Goal: Task Accomplishment & Management: Complete application form

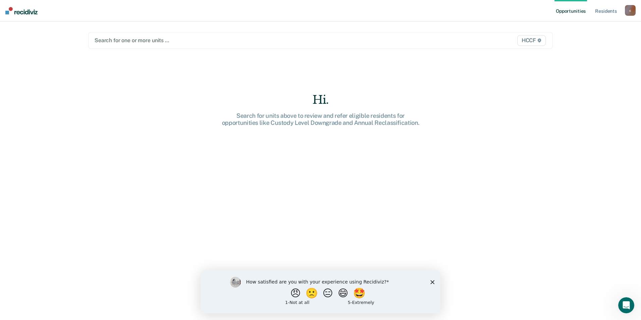
drag, startPoint x: 75, startPoint y: 235, endPoint x: 79, endPoint y: 234, distance: 4.6
click at [75, 235] on div "Opportunities Resident s [EMAIL_ADDRESS][DOMAIN_NAME] c Profile How it works Lo…" at bounding box center [320, 160] width 641 height 320
click at [128, 32] on main "Search for one or more units … HCCF Hi. Search for units above to review and re…" at bounding box center [320, 162] width 480 height 283
click at [130, 40] on div at bounding box center [252, 41] width 316 height 8
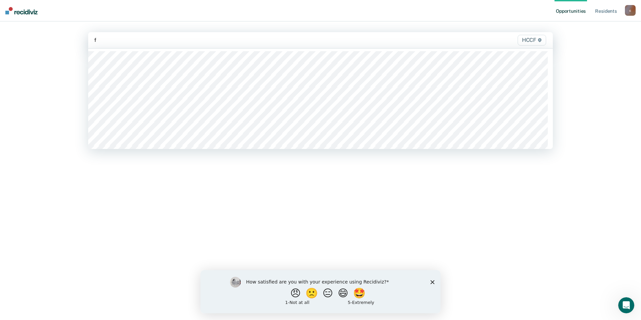
type input "fa"
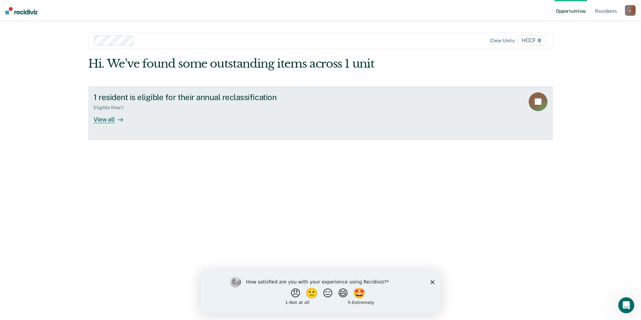
click at [235, 116] on div "1 resident is eligible for their annual reclassification Eligible Now : 1 View …" at bounding box center [218, 107] width 251 height 31
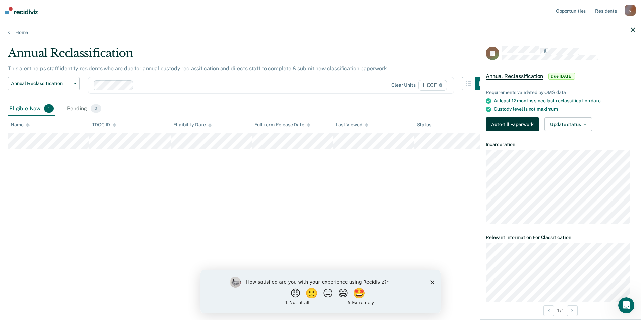
click at [516, 122] on button "Auto-fill Paperwork" at bounding box center [511, 124] width 53 height 13
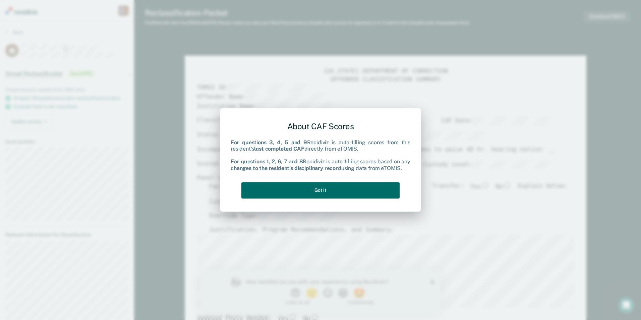
click at [320, 199] on div "About CAF Scores For questions 3, 4, 5 and 9 Recidiviz is auto-filling scores f…" at bounding box center [320, 158] width 180 height 85
click at [321, 197] on button "Got it" at bounding box center [320, 190] width 158 height 16
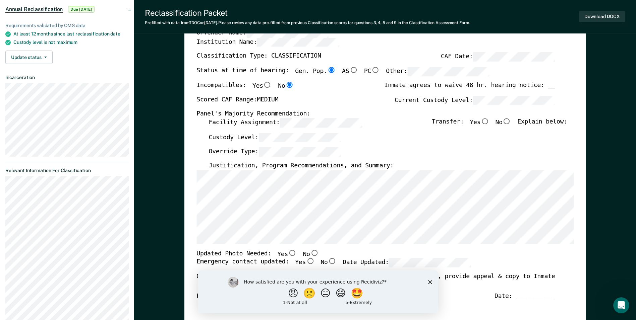
scroll to position [67, 0]
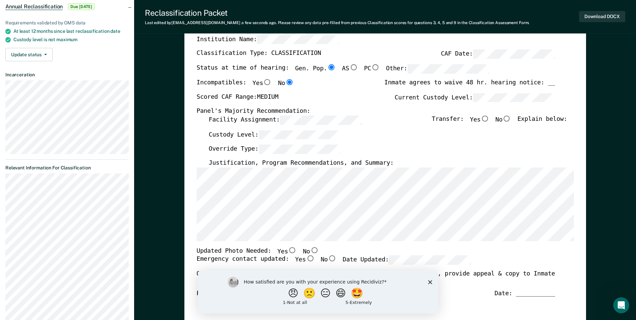
click at [193, 191] on div "[US_STATE] DEPARTMENT OF CORRECTION OFFENDER CLASSIFICATION SUMMARY TOMIS ID: O…" at bounding box center [384, 250] width 401 height 523
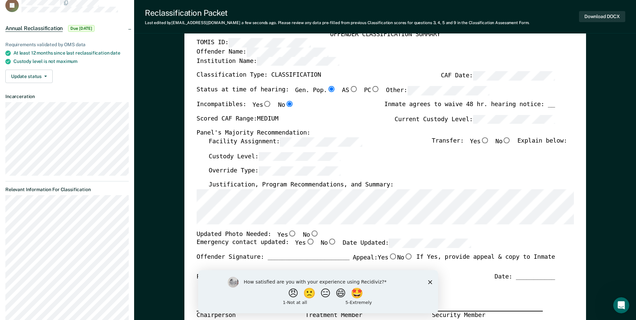
scroll to position [34, 0]
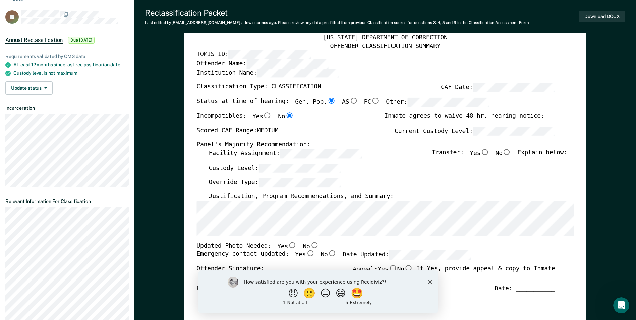
click at [310, 243] on input "No" at bounding box center [314, 245] width 9 height 6
type textarea "x"
radio input "true"
click at [306, 253] on input "Yes" at bounding box center [310, 254] width 9 height 6
type textarea "x"
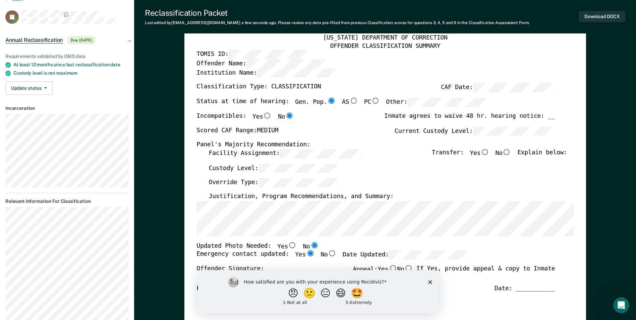
radio input "true"
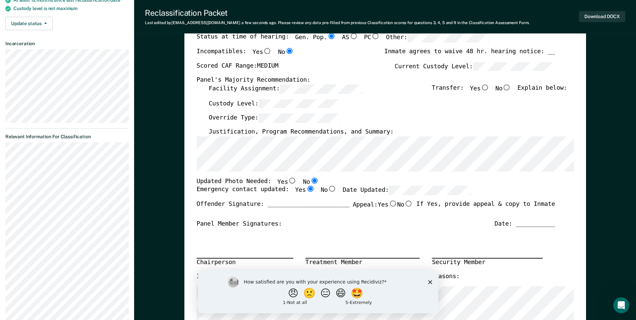
scroll to position [101, 0]
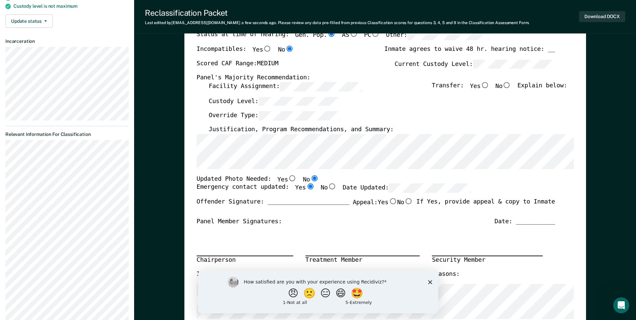
click at [511, 85] on input "No" at bounding box center [506, 85] width 9 height 6
type textarea "x"
radio input "true"
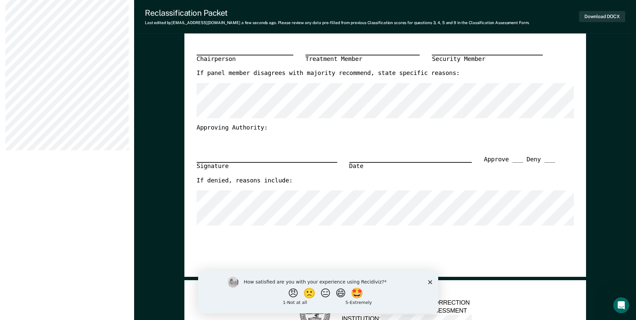
click at [431, 280] on icon "Close survey" at bounding box center [429, 282] width 4 height 4
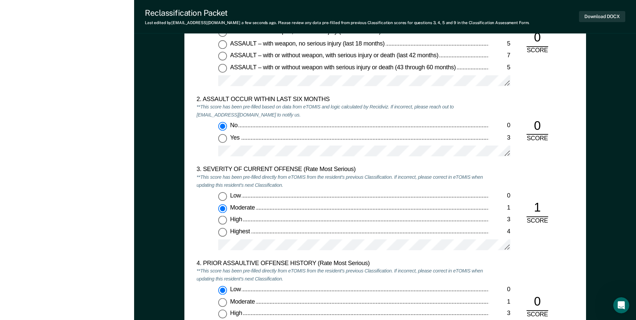
scroll to position [804, 0]
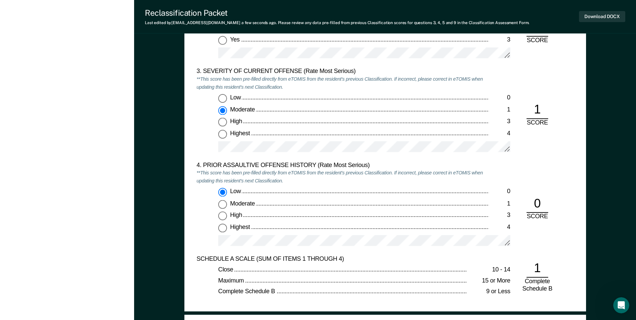
drag, startPoint x: 338, startPoint y: 122, endPoint x: 343, endPoint y: 122, distance: 5.4
click at [338, 122] on div "High" at bounding box center [359, 122] width 258 height 8
click at [227, 122] on input "High 3" at bounding box center [222, 122] width 9 height 9
type textarea "x"
radio input "false"
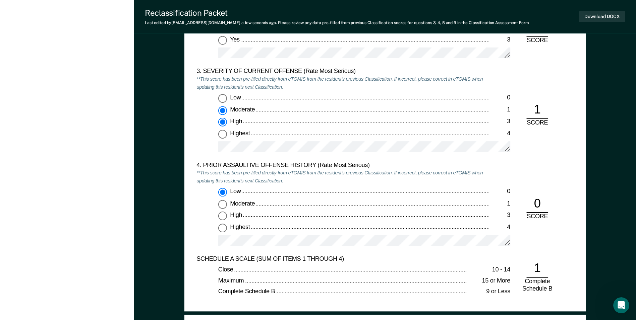
radio input "true"
click at [261, 106] on div "Moderate" at bounding box center [359, 110] width 258 height 8
click at [227, 106] on input "Moderate 1" at bounding box center [222, 110] width 9 height 9
type textarea "x"
radio input "true"
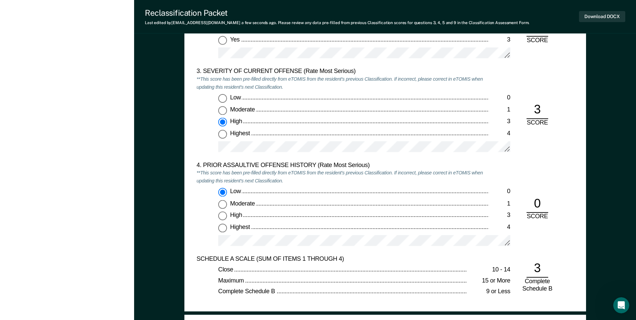
radio input "false"
click at [343, 170] on em "**This score has been pre-filled directly from eTOMIS from the resident's previ…" at bounding box center [339, 177] width 286 height 14
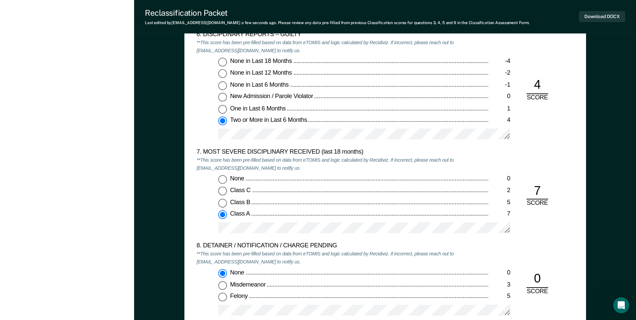
scroll to position [1340, 0]
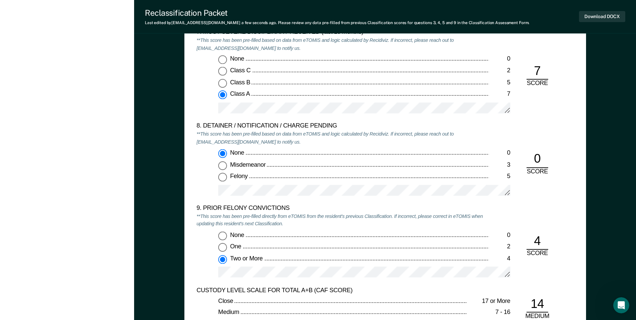
click at [330, 97] on div "None 0 Class C 2 Class B 5 Class A 7" at bounding box center [342, 87] width 292 height 64
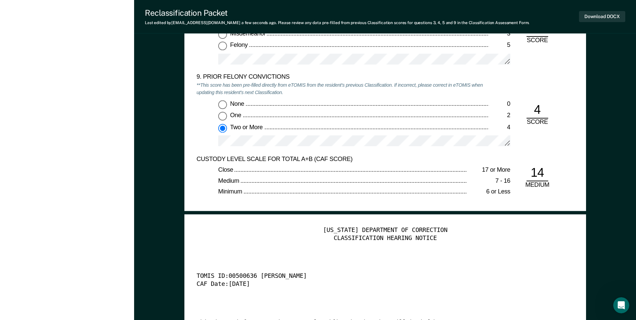
scroll to position [1675, 0]
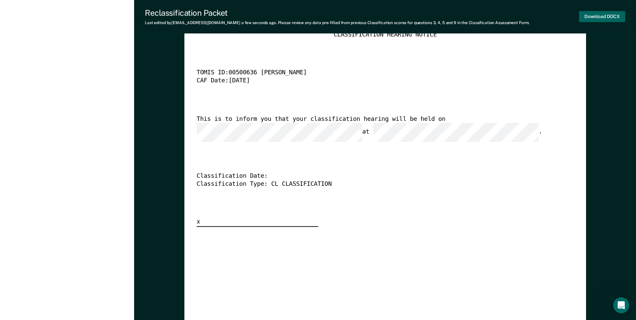
click at [597, 17] on button "Download DOCX" at bounding box center [602, 16] width 46 height 11
type textarea "x"
drag, startPoint x: 536, startPoint y: 259, endPoint x: 501, endPoint y: 248, distance: 36.2
click at [536, 259] on div "[US_STATE] DEPARTMENT OF CORRECTION CLASSIFICATION HEARING NOTICE TOMIS ID: 005…" at bounding box center [384, 272] width 377 height 499
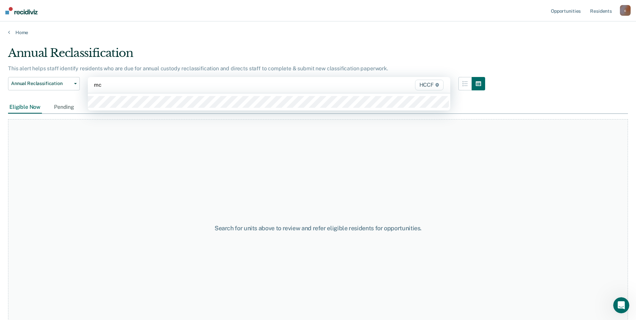
type input "mc1"
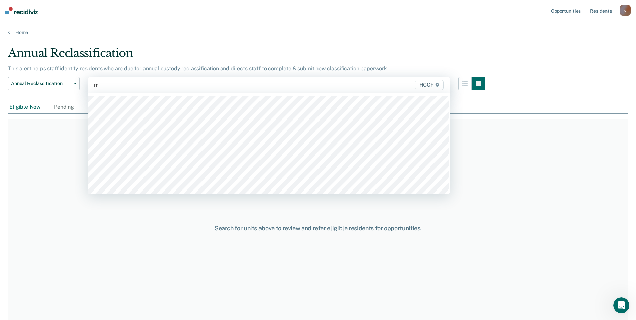
type input "mc"
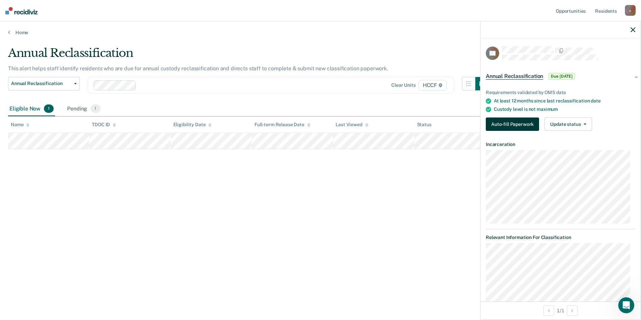
click at [508, 125] on button "Auto-fill Paperwork" at bounding box center [511, 124] width 53 height 13
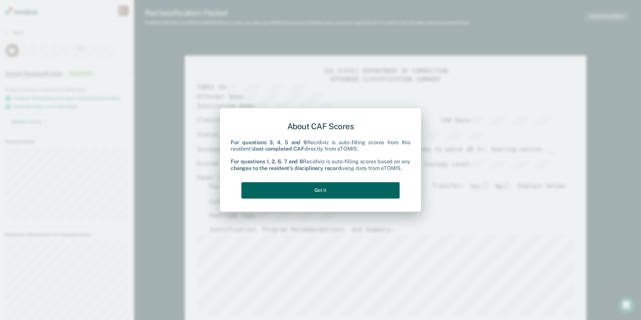
click at [348, 185] on button "Got it" at bounding box center [320, 190] width 158 height 16
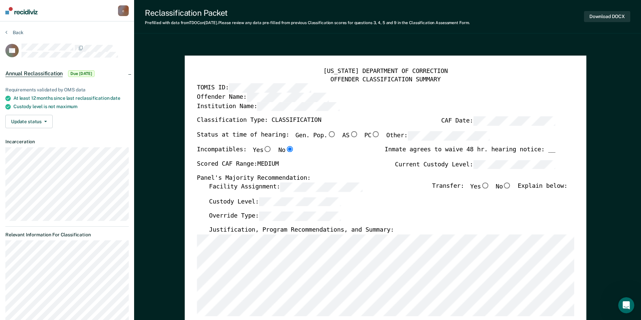
type textarea "x"
